Goal: Communication & Community: Answer question/provide support

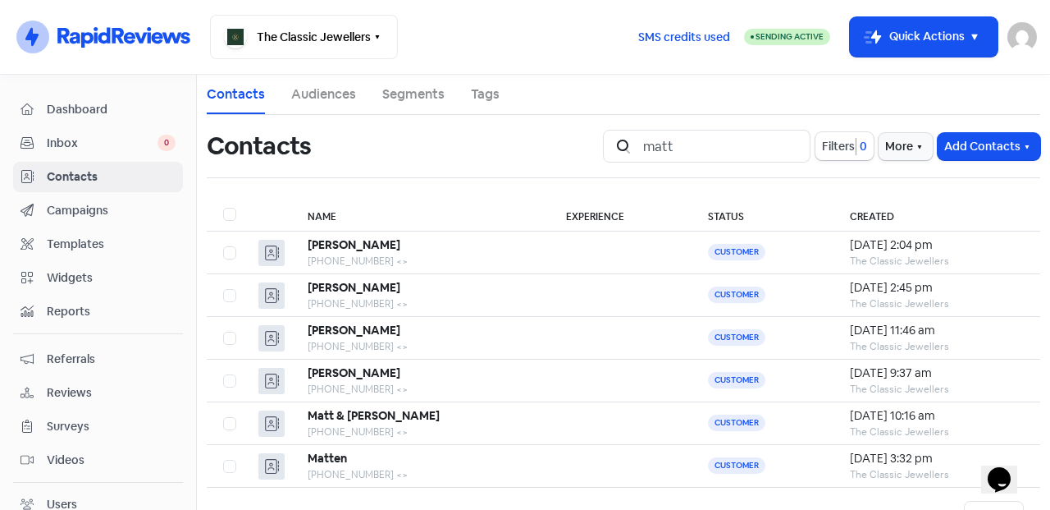
scroll to position [57, 0]
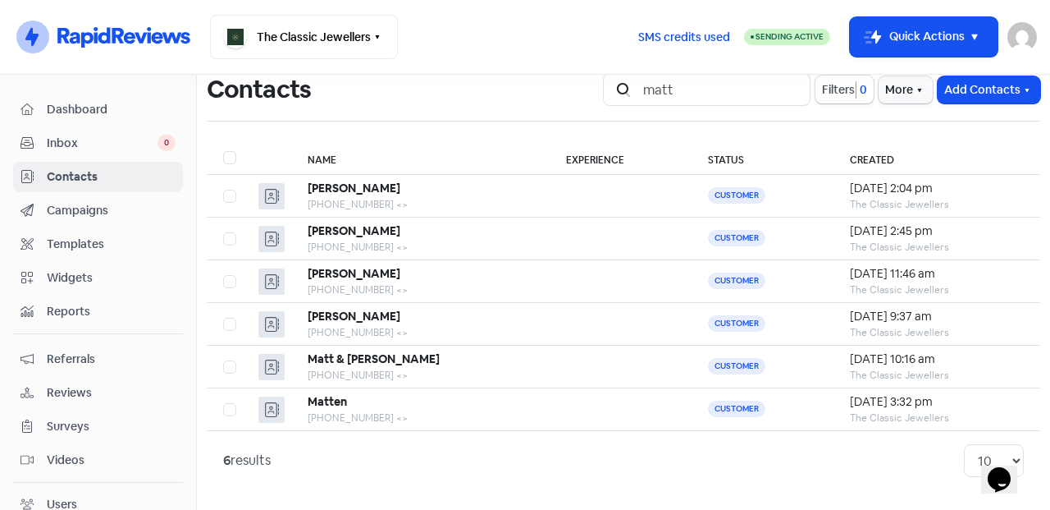
click at [951, 93] on button "Add Contacts" at bounding box center [989, 89] width 103 height 27
click at [904, 138] on button "Add a contact" at bounding box center [969, 125] width 139 height 33
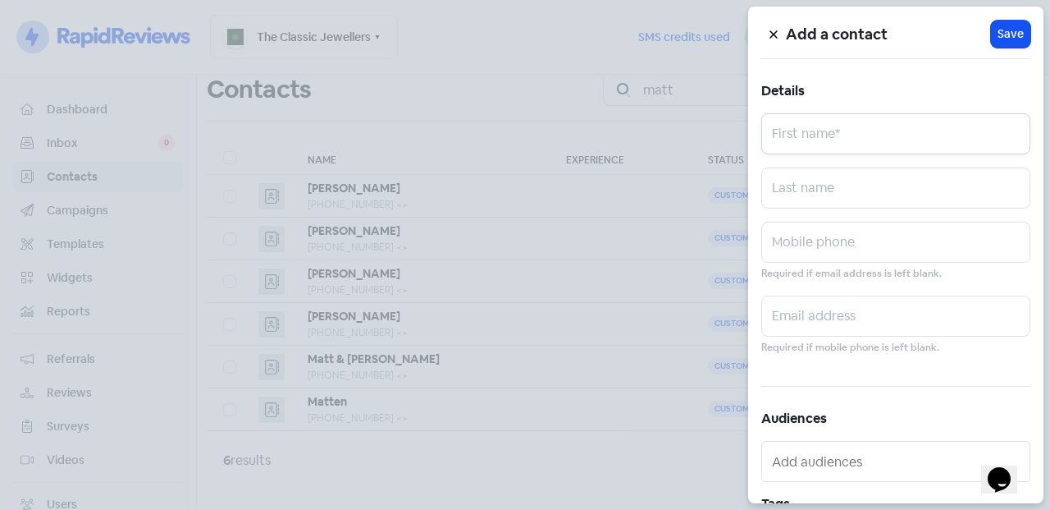
click at [897, 119] on input "text" at bounding box center [895, 133] width 269 height 41
type input "[PERSON_NAME]"
click at [857, 190] on input "text" at bounding box center [895, 187] width 269 height 41
type input "[PERSON_NAME]"
click at [832, 228] on input "text" at bounding box center [895, 242] width 269 height 41
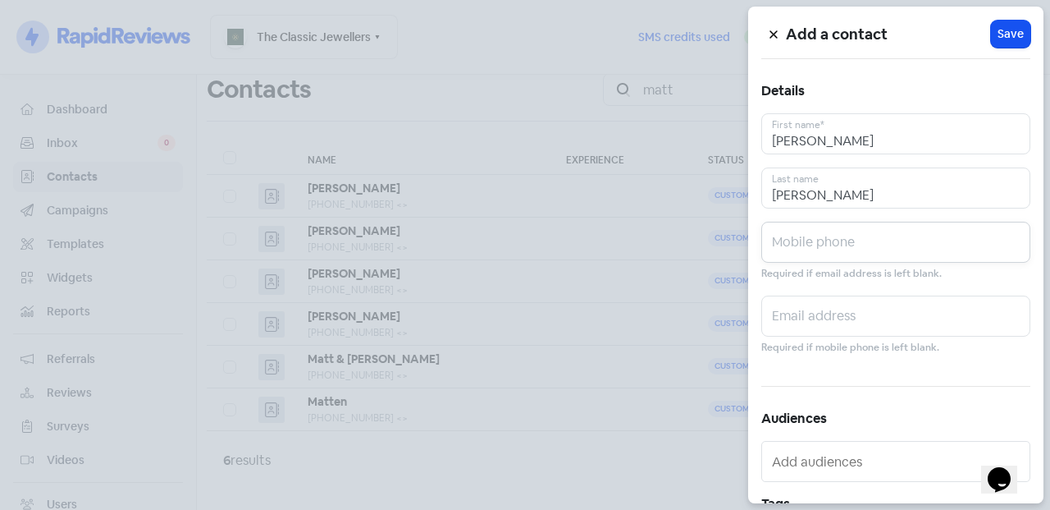
paste input "0412 505 132"
type input "0412 505 132"
click at [1012, 26] on span "Save" at bounding box center [1011, 33] width 26 height 17
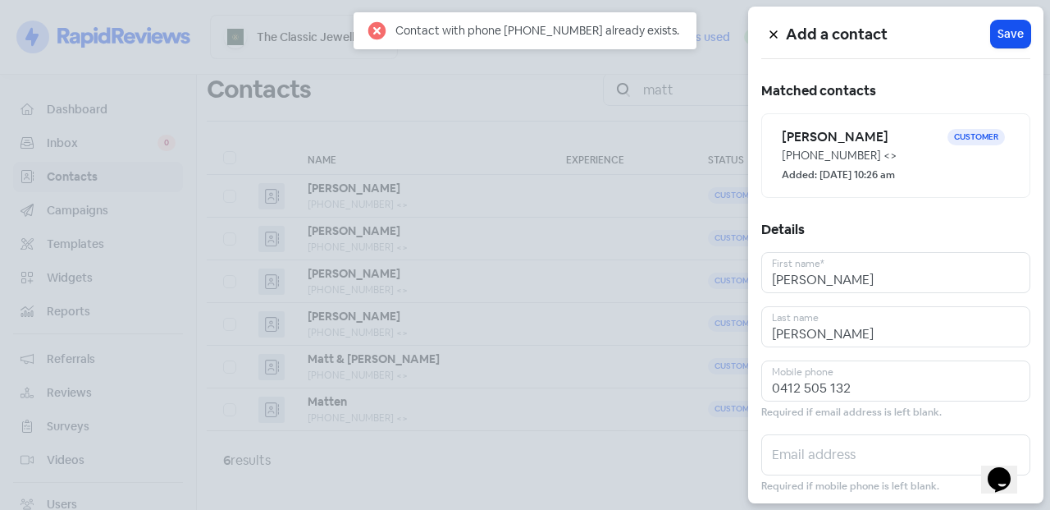
click at [775, 32] on icon at bounding box center [774, 35] width 10 height 10
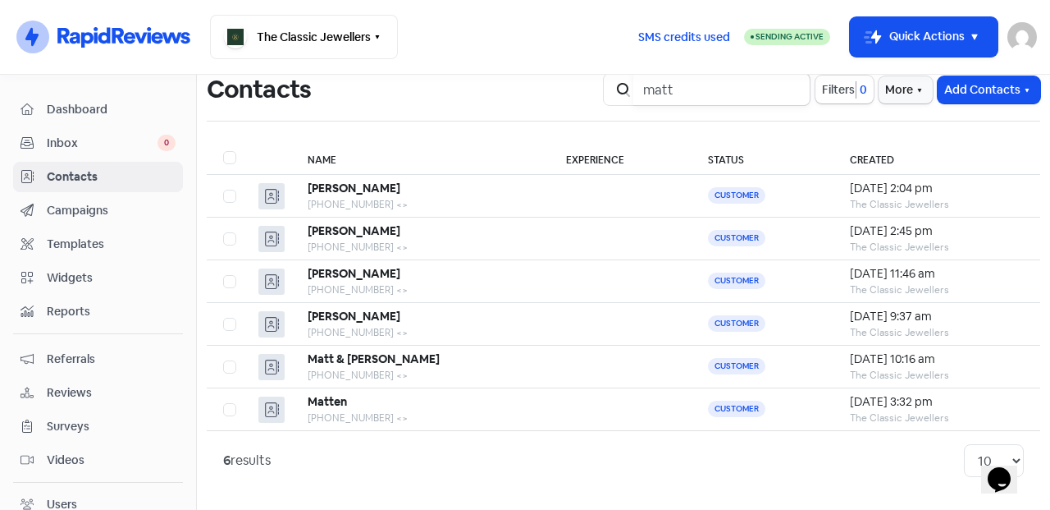
click at [778, 91] on input "matt" at bounding box center [721, 89] width 177 height 33
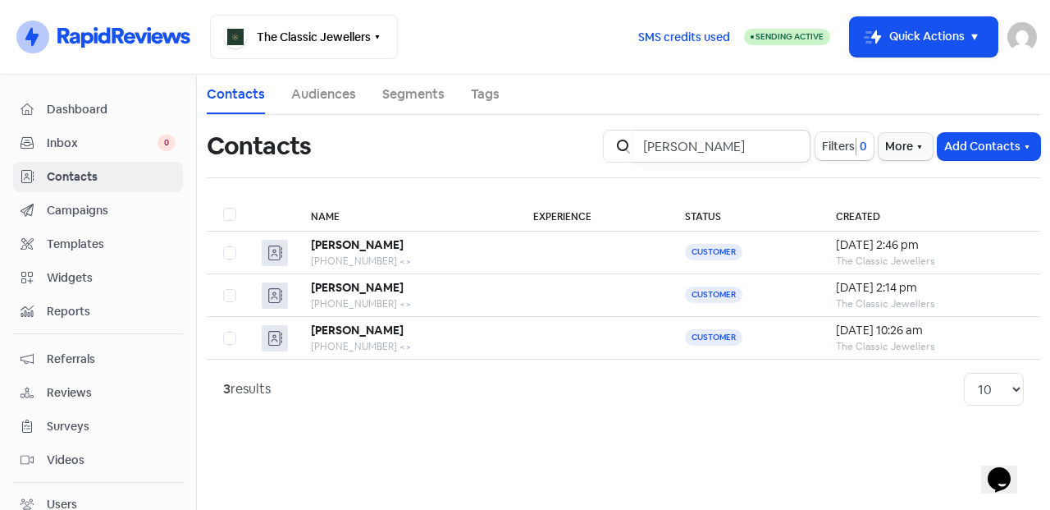
type input "[PERSON_NAME]"
click at [373, 326] on b "[PERSON_NAME]" at bounding box center [357, 329] width 93 height 15
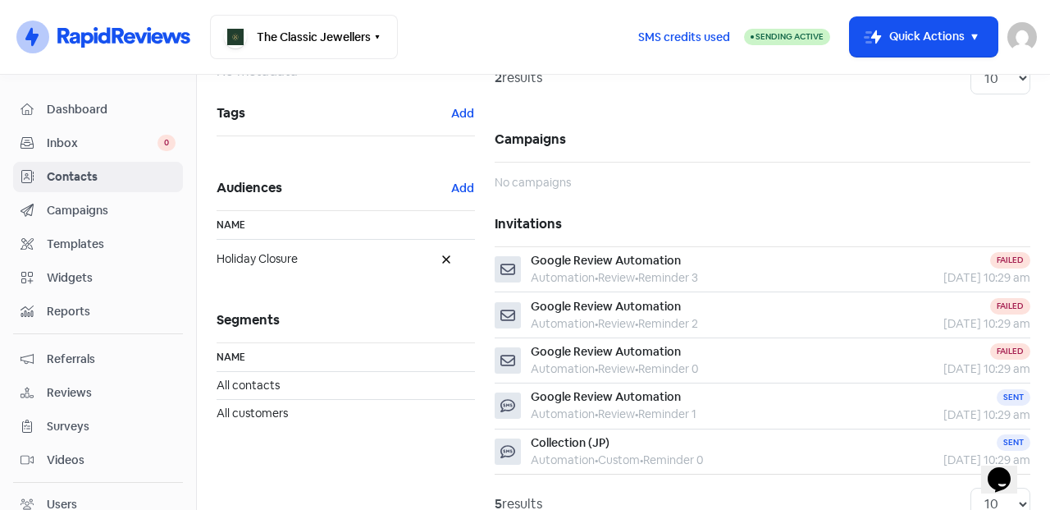
scroll to position [336, 0]
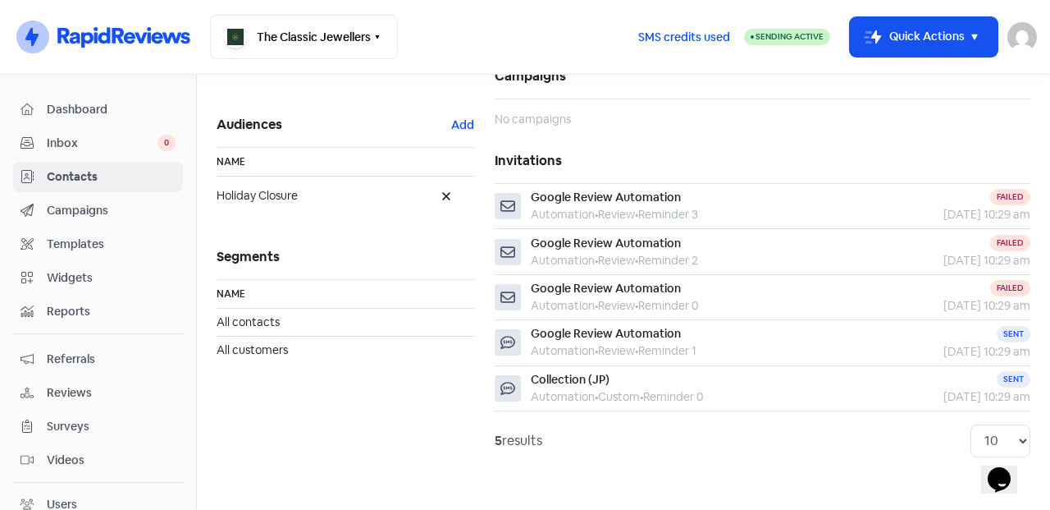
click at [86, 140] on span "Inbox" at bounding box center [102, 143] width 111 height 17
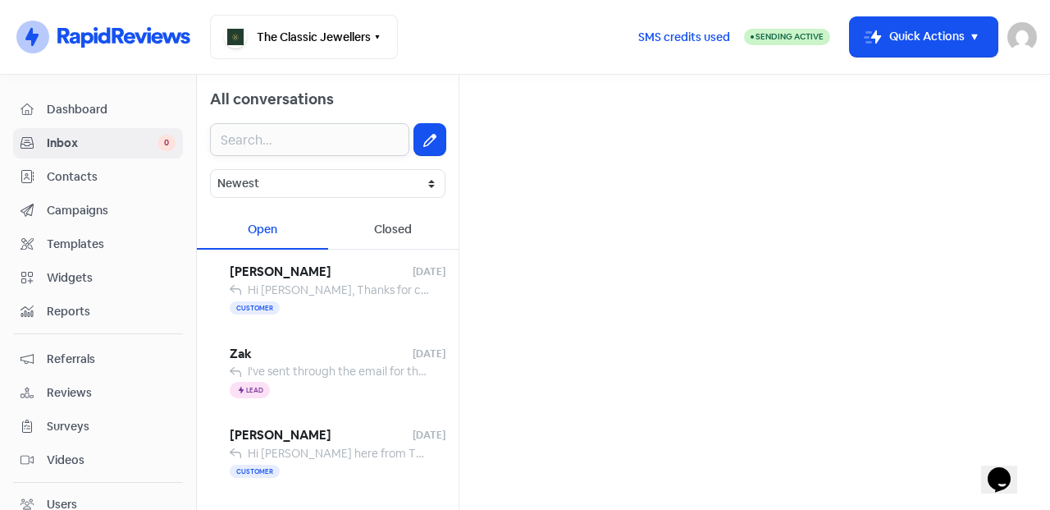
click at [265, 135] on input "text" at bounding box center [309, 139] width 199 height 33
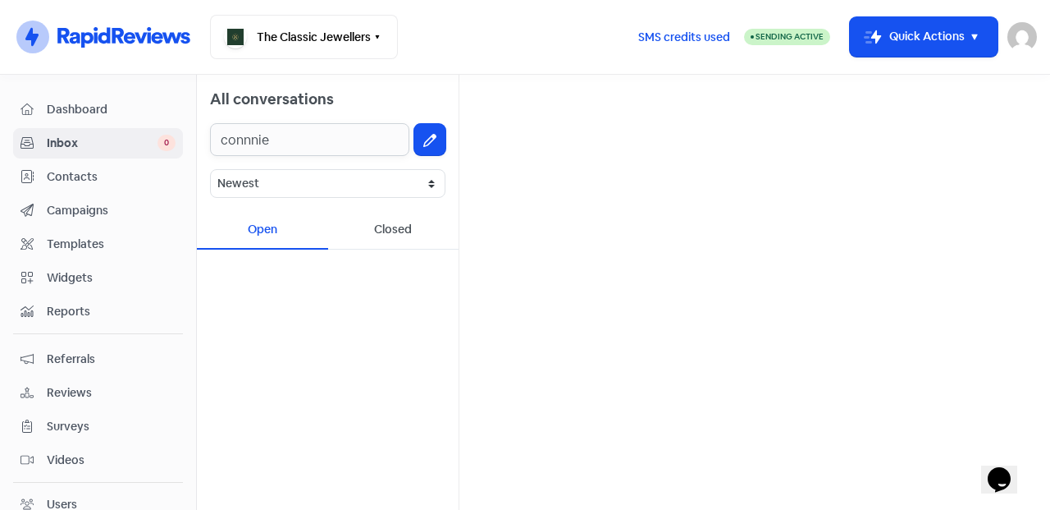
click at [247, 134] on input "connnie" at bounding box center [309, 139] width 199 height 33
click at [317, 140] on input "[PERSON_NAME]" at bounding box center [309, 139] width 199 height 33
type input "[PERSON_NAME]"
click at [432, 149] on button at bounding box center [429, 139] width 31 height 31
click at [538, 106] on input "text" at bounding box center [755, 104] width 565 height 33
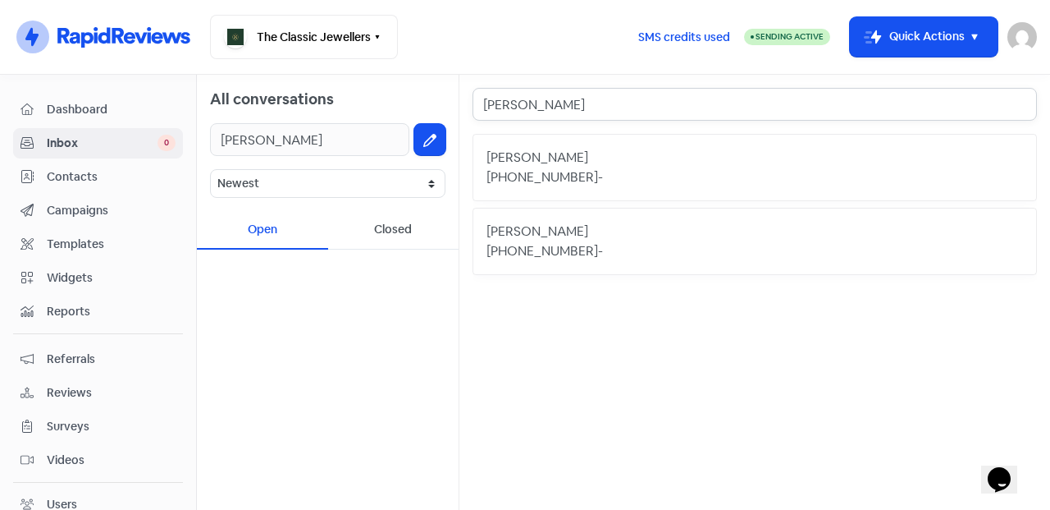
type input "[PERSON_NAME]"
click at [584, 234] on div "[PERSON_NAME]" at bounding box center [755, 232] width 537 height 20
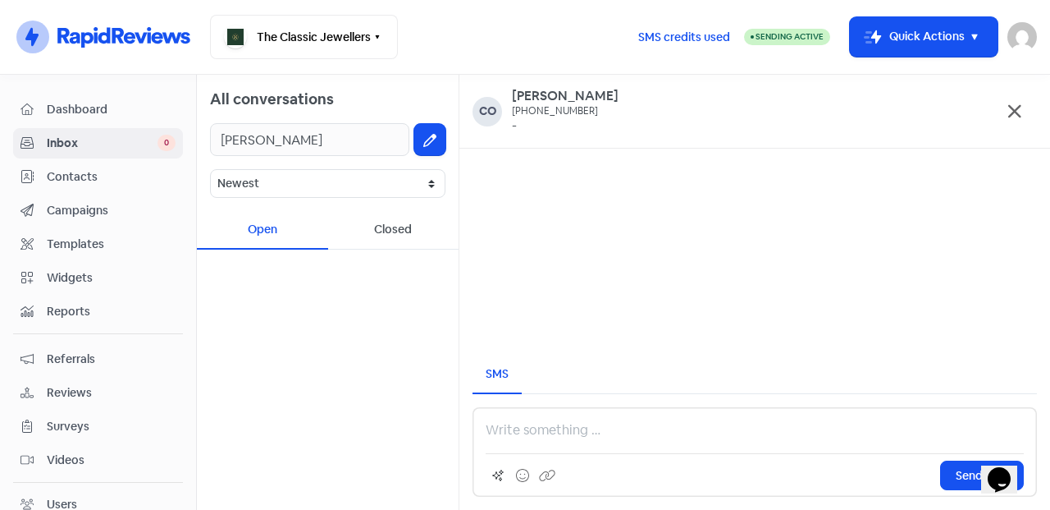
click at [527, 420] on p at bounding box center [755, 430] width 538 height 20
click at [94, 140] on span "Inbox" at bounding box center [102, 143] width 111 height 17
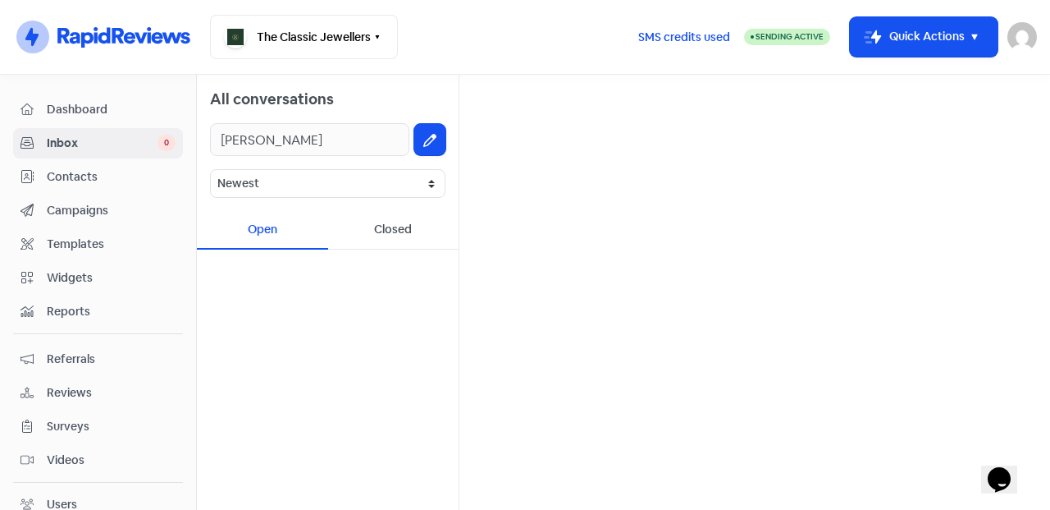
click at [116, 140] on span "Inbox" at bounding box center [102, 143] width 111 height 17
click at [389, 142] on input "[PERSON_NAME]" at bounding box center [309, 139] width 199 height 33
drag, startPoint x: 382, startPoint y: 142, endPoint x: 249, endPoint y: 149, distance: 132.3
click at [249, 149] on input "[PERSON_NAME]" at bounding box center [309, 139] width 199 height 33
type input "co"
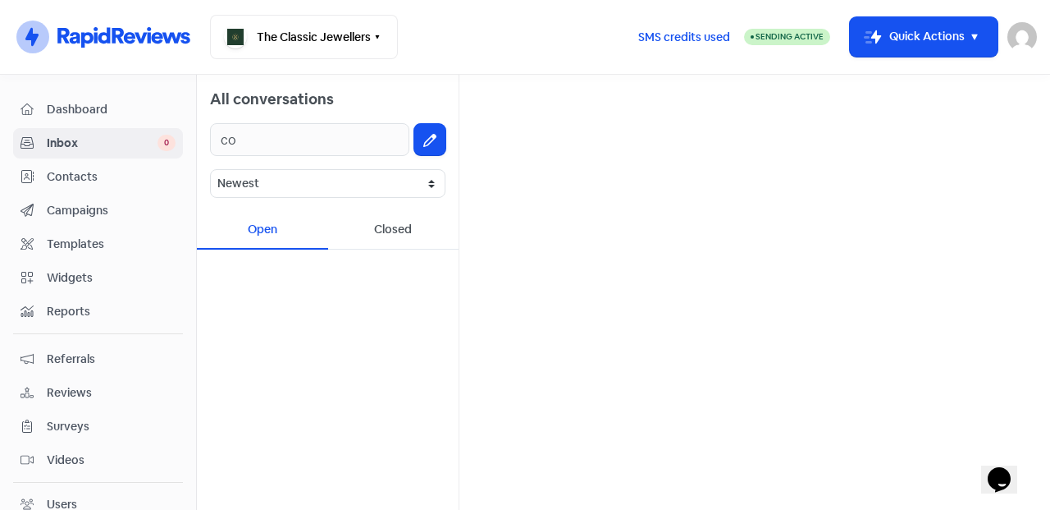
click at [137, 178] on span "Contacts" at bounding box center [111, 176] width 129 height 17
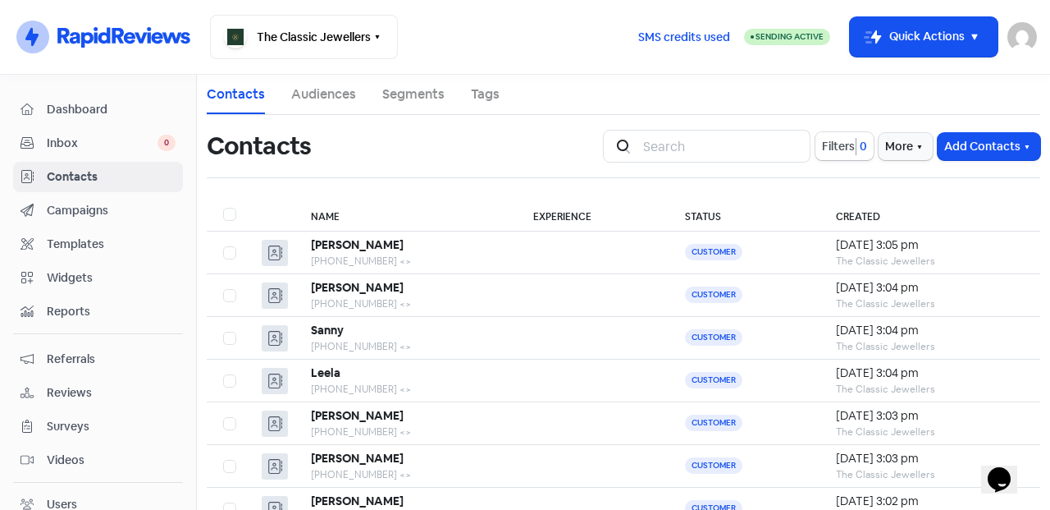
click at [103, 130] on link "Inbox 0" at bounding box center [98, 143] width 170 height 30
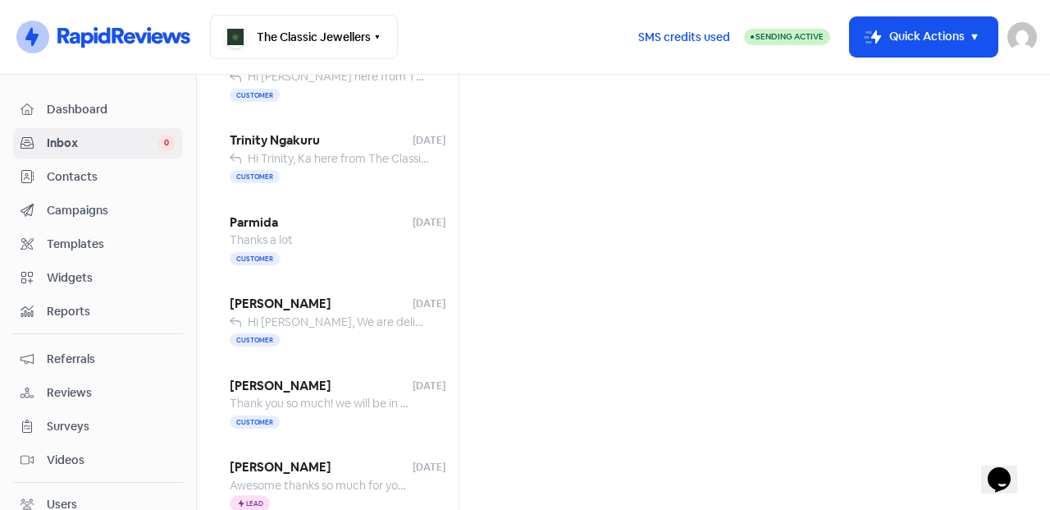
scroll to position [694, 0]
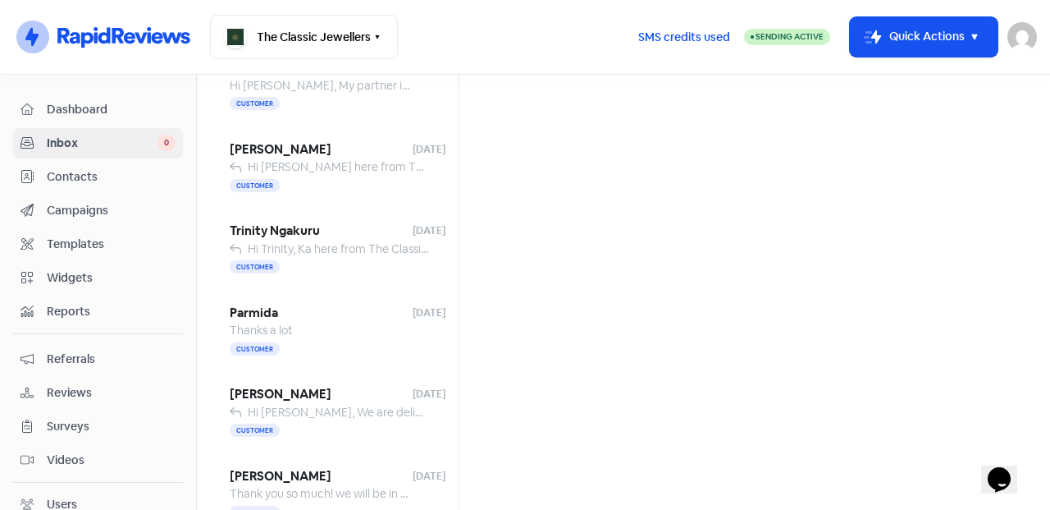
click at [342, 411] on span "Hi [PERSON_NAME], We are delighted to inform you that your jewellery is now rea…" at bounding box center [946, 412] width 1396 height 15
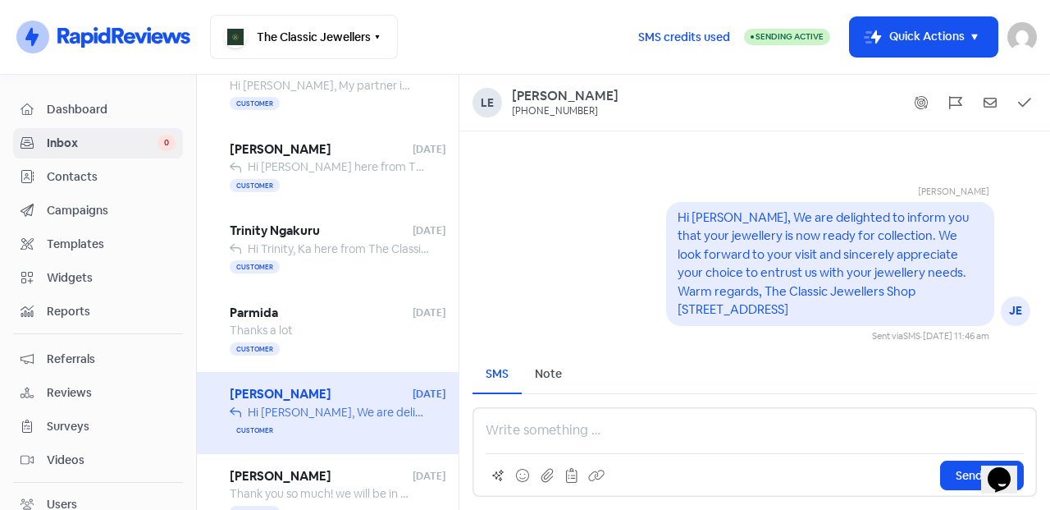
drag, startPoint x: 707, startPoint y: 301, endPoint x: 659, endPoint y: 207, distance: 106.1
click at [659, 207] on div "[PERSON_NAME] JE Hi [PERSON_NAME], We are delighted to inform you that your jew…" at bounding box center [754, 250] width 591 height 184
copy pre "Hi [PERSON_NAME], We are delighted to inform you that your jewellery is now rea…"
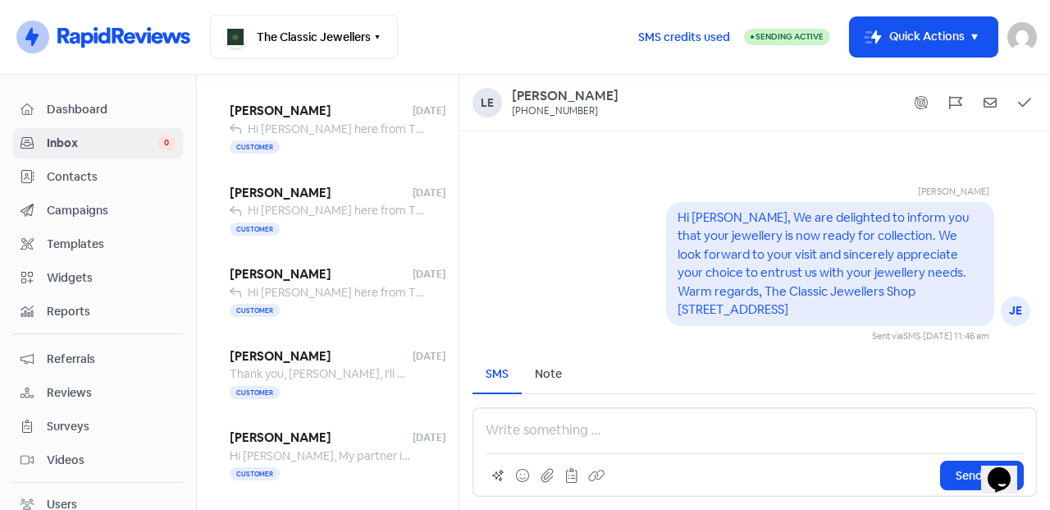
scroll to position [10, 0]
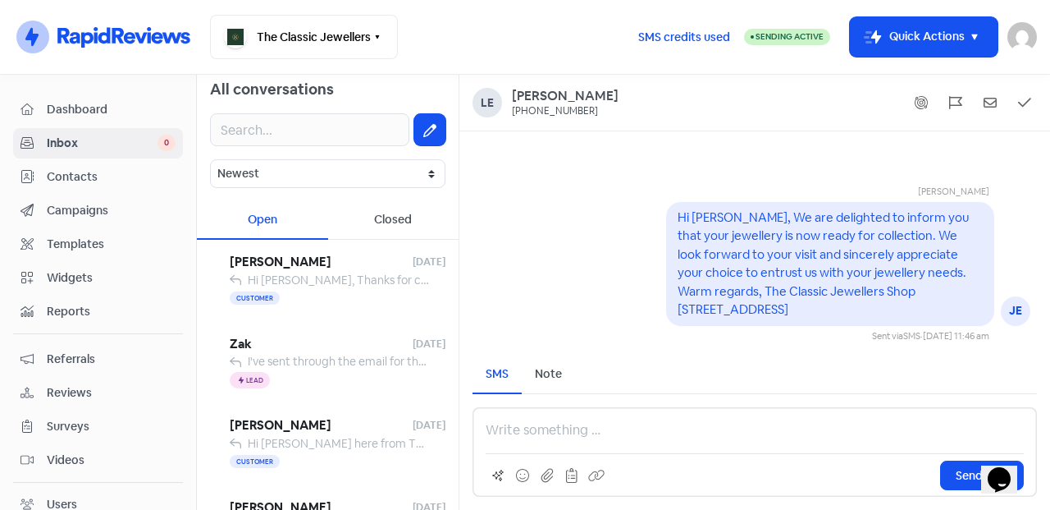
click at [422, 142] on button at bounding box center [429, 129] width 31 height 31
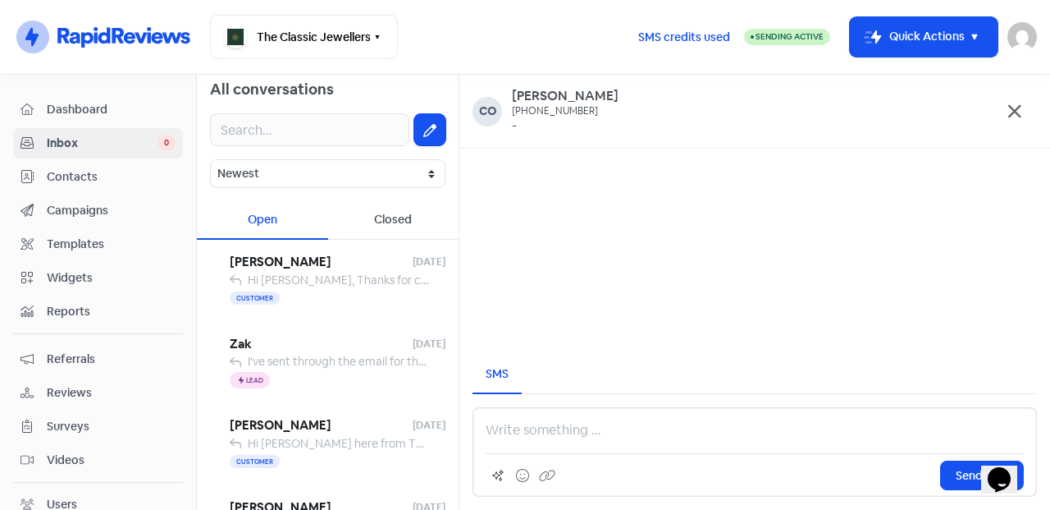
click at [574, 419] on div "Send SMS" at bounding box center [755, 451] width 565 height 89
click at [567, 425] on p at bounding box center [755, 430] width 538 height 20
paste div
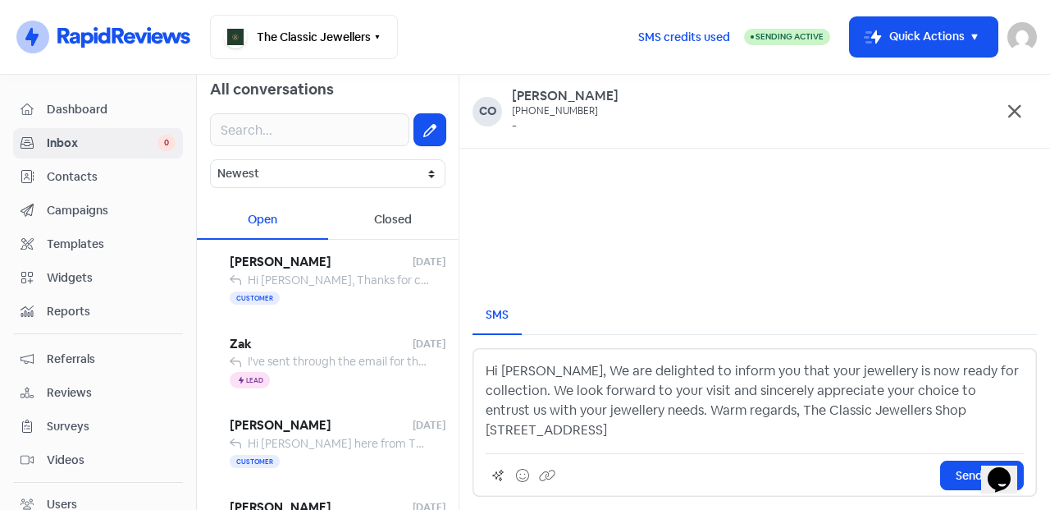
click at [516, 370] on p "Hi [PERSON_NAME], We are delighted to inform you that your jewellery is now rea…" at bounding box center [755, 400] width 538 height 79
click at [565, 429] on p "Hi [PERSON_NAME], We are delighted to inform you that your jewellery is now rea…" at bounding box center [755, 400] width 538 height 79
drag, startPoint x: 550, startPoint y: 428, endPoint x: 391, endPoint y: 330, distance: 186.5
click at [391, 330] on div "All conversations Newest Unread Read Flagged Unflagged Open Closed [PERSON_NAME…" at bounding box center [623, 292] width 853 height 435
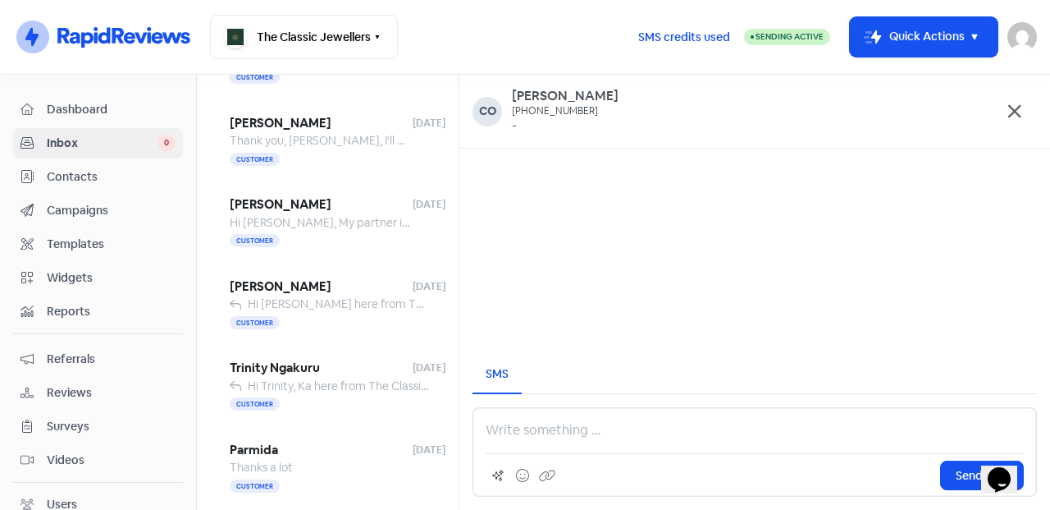
scroll to position [694, 0]
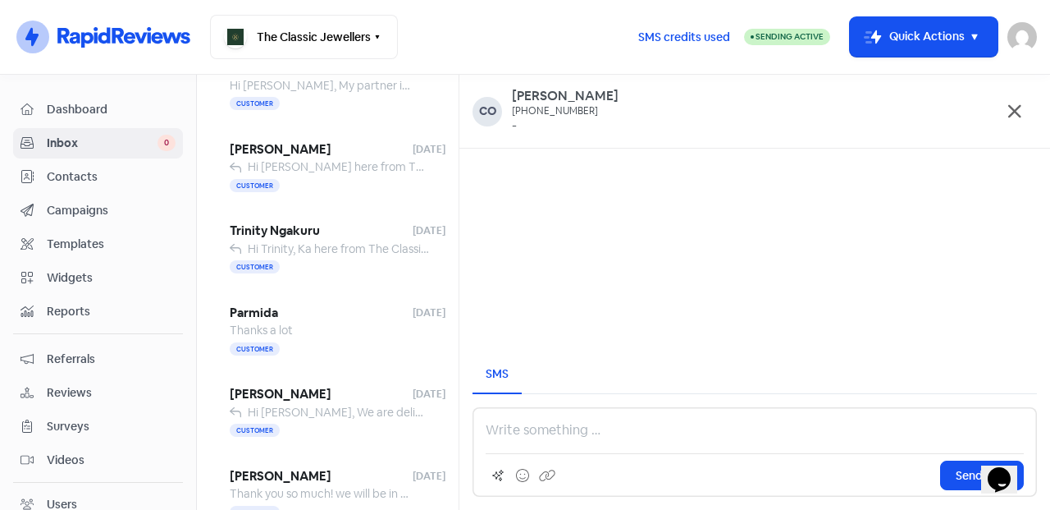
click at [326, 391] on span "[PERSON_NAME]" at bounding box center [321, 394] width 183 height 19
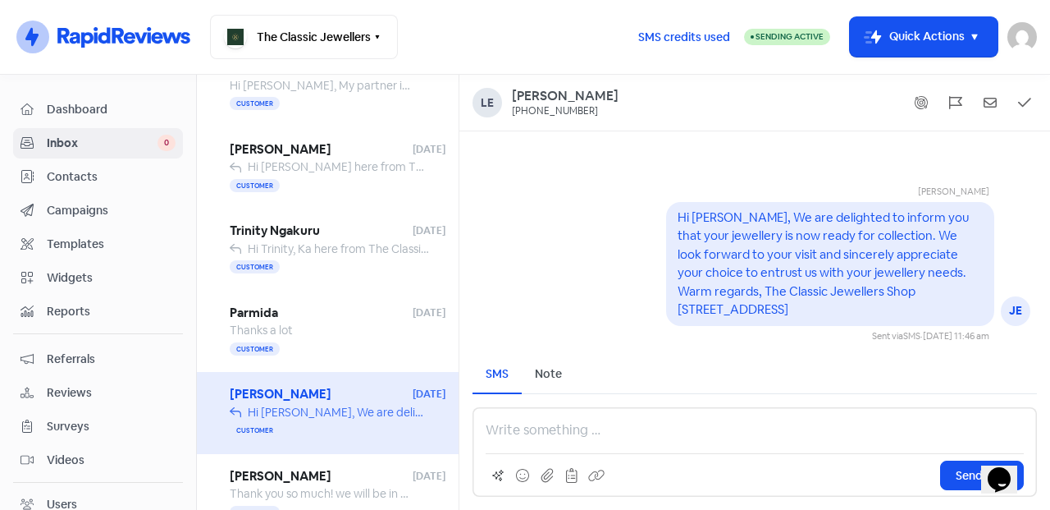
drag, startPoint x: 743, startPoint y: 313, endPoint x: 718, endPoint y: 223, distance: 92.8
click at [718, 223] on div "Hi [PERSON_NAME], We are delighted to inform you that your jewellery is now rea…" at bounding box center [830, 263] width 305 height 111
click at [725, 303] on div "Hi [PERSON_NAME], We are delighted to inform you that your jewellery is now rea…" at bounding box center [830, 263] width 305 height 111
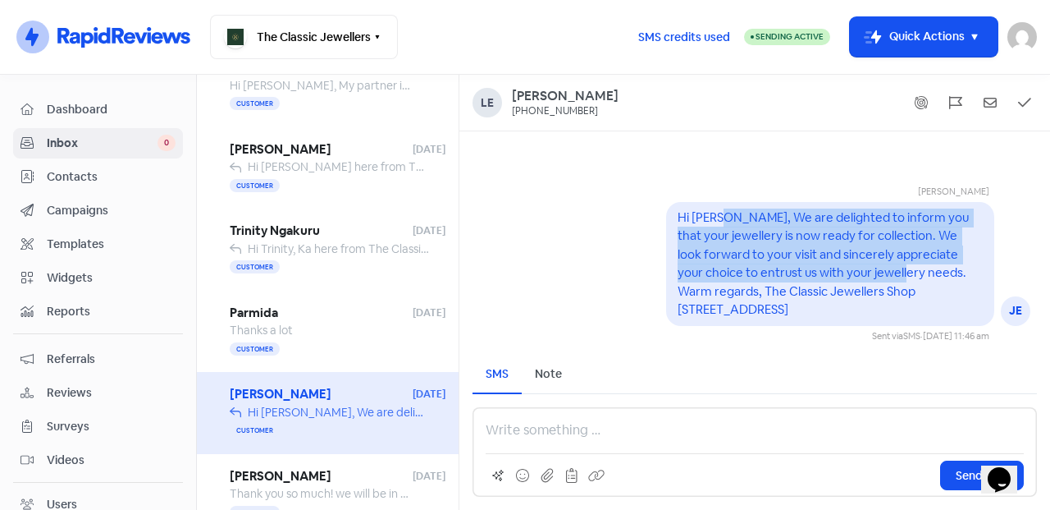
drag, startPoint x: 883, startPoint y: 279, endPoint x: 723, endPoint y: 218, distance: 171.1
click at [723, 218] on pre "Hi [PERSON_NAME], We are delighted to inform you that your jewellery is now rea…" at bounding box center [825, 263] width 294 height 108
copy pre "We are delighted to inform you that your jewellery is now ready for collection.…"
click at [892, 249] on pre "Hi [PERSON_NAME], We are delighted to inform you that your jewellery is now rea…" at bounding box center [825, 263] width 294 height 108
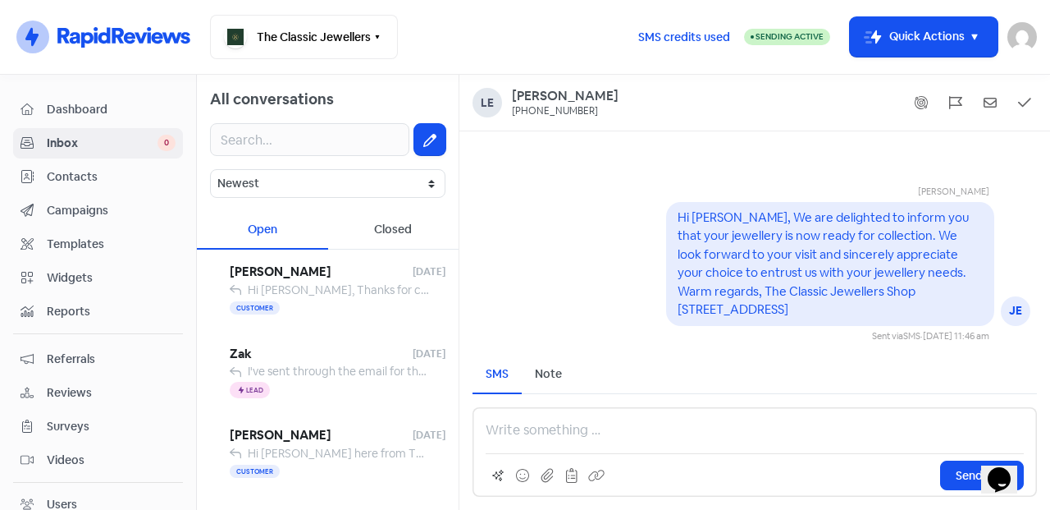
click at [333, 282] on span "Hi [PERSON_NAME], Thanks for choosing The Classic Jewellers! Would you take a m…" at bounding box center [555, 289] width 614 height 15
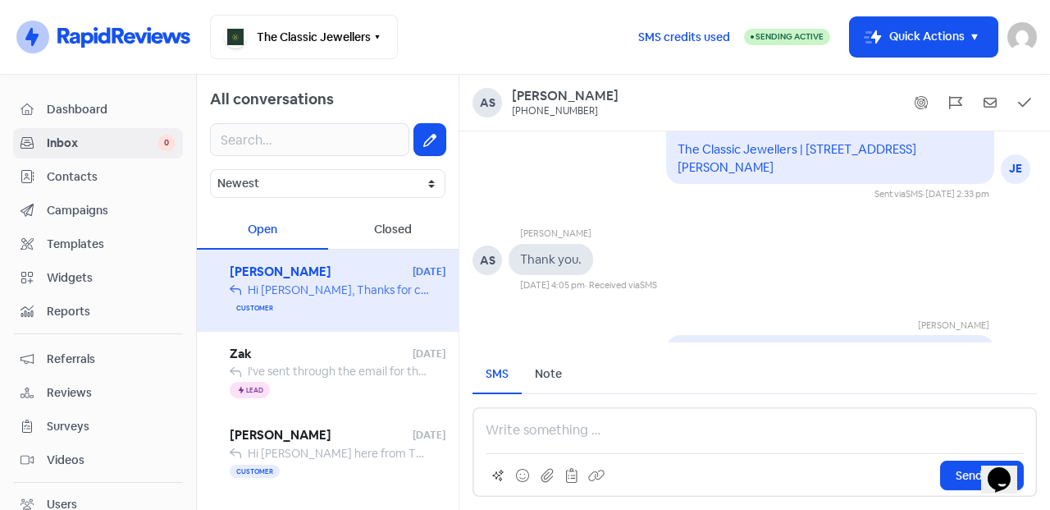
scroll to position [-137, 0]
